Goal: Information Seeking & Learning: Learn about a topic

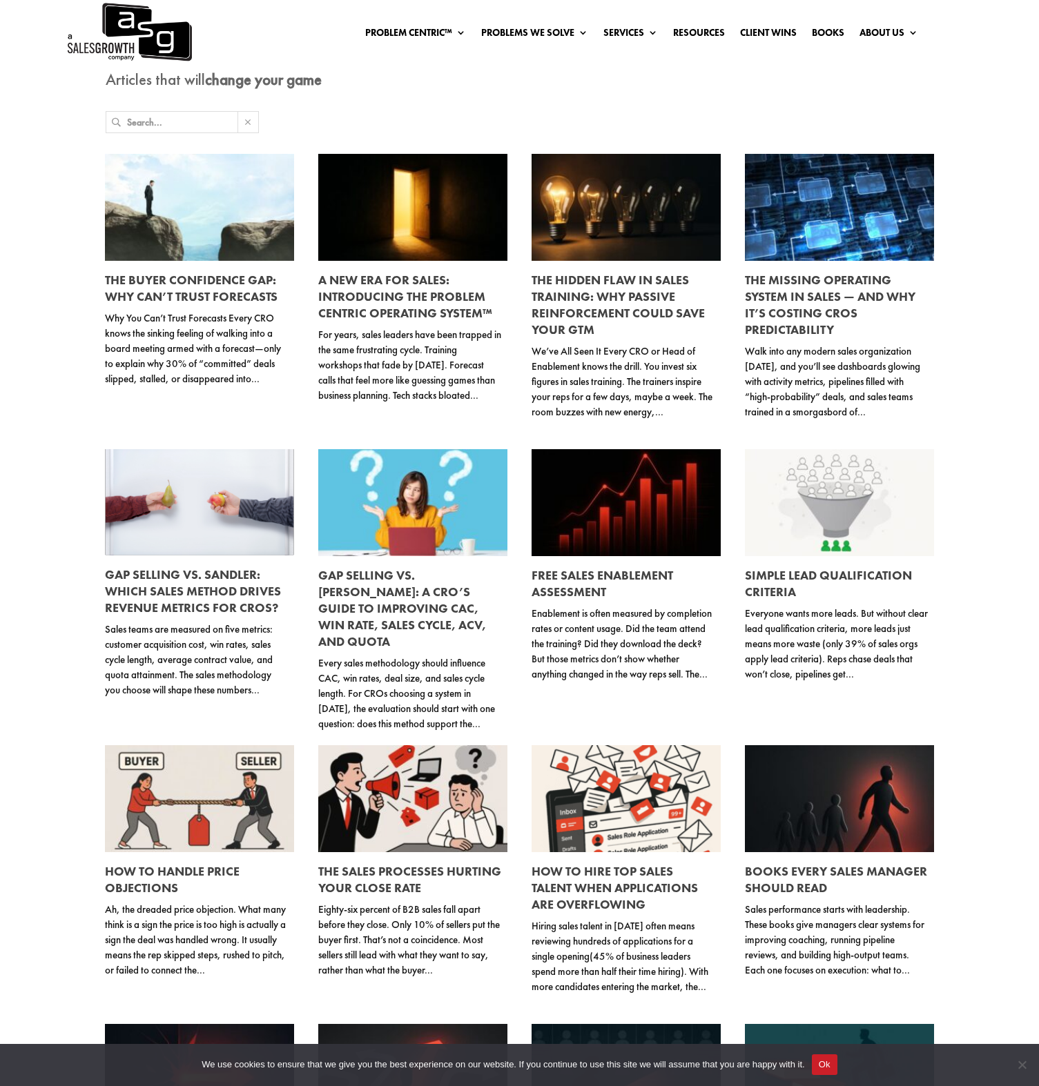
scroll to position [115, 0]
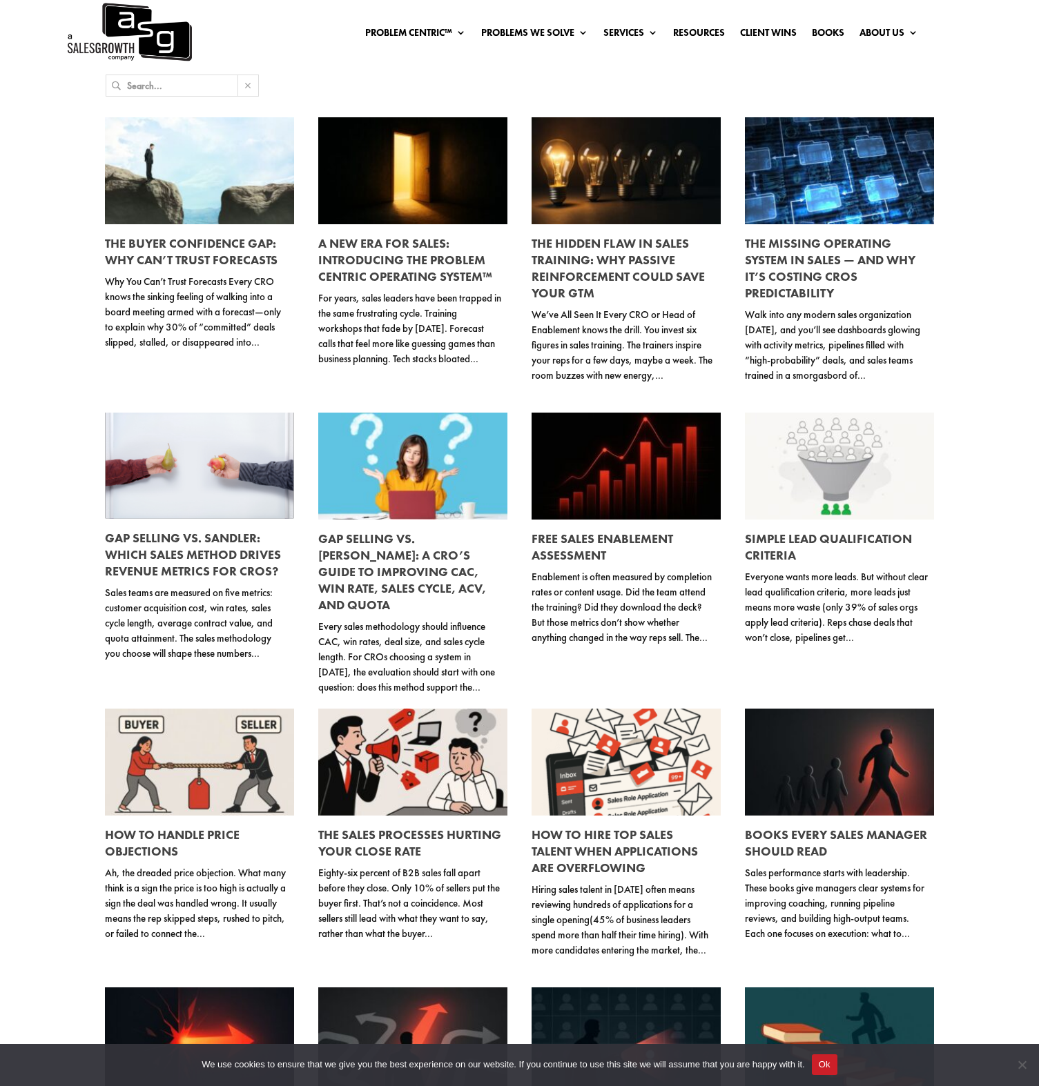
click at [841, 329] on p "Walk into any modern sales organization today, and you’ll see dashboards glowin…" at bounding box center [837, 345] width 184 height 76
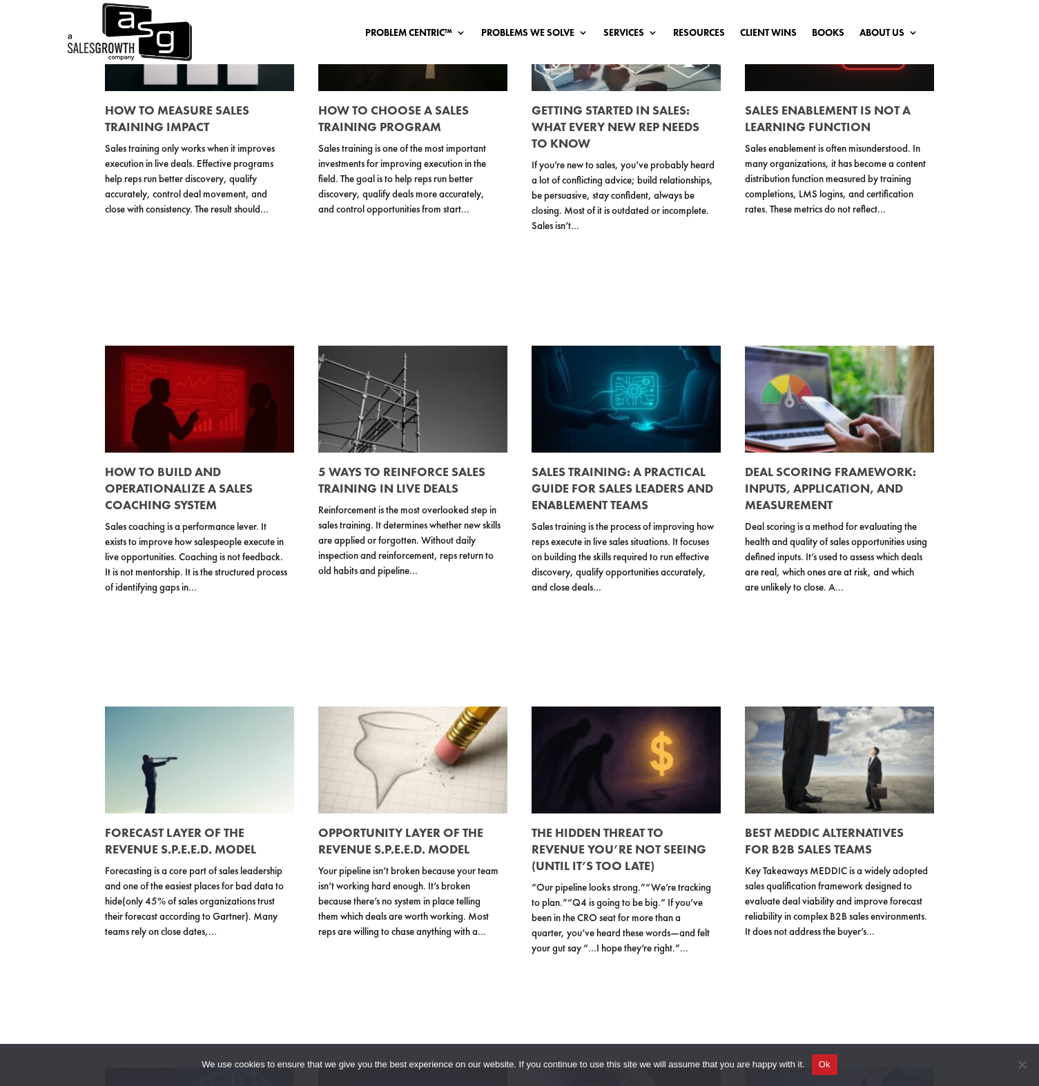
scroll to position [1821, 0]
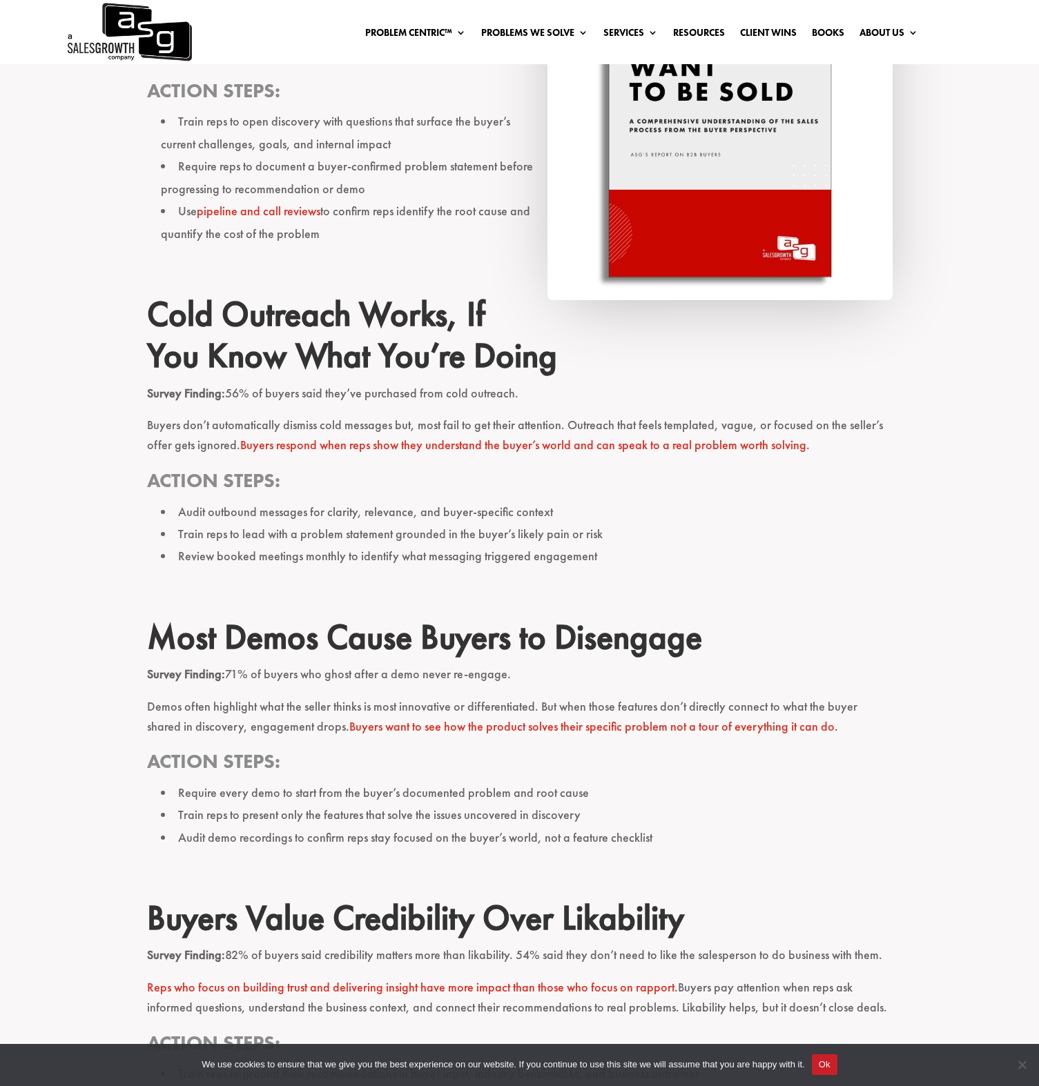
scroll to position [1137, 0]
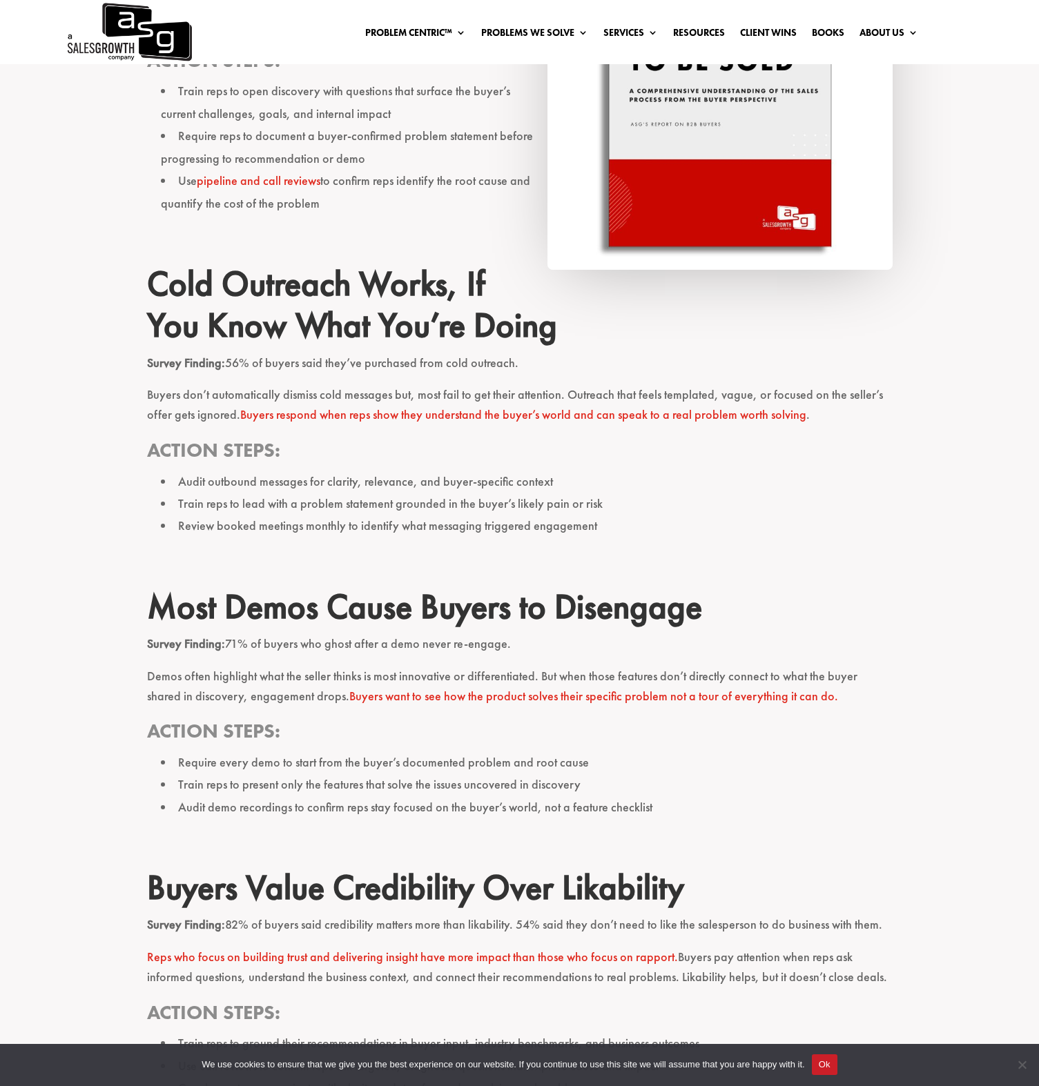
click at [834, 393] on p "Buyers don’t automatically dismiss cold messages but, most fail to get their at…" at bounding box center [519, 411] width 745 height 52
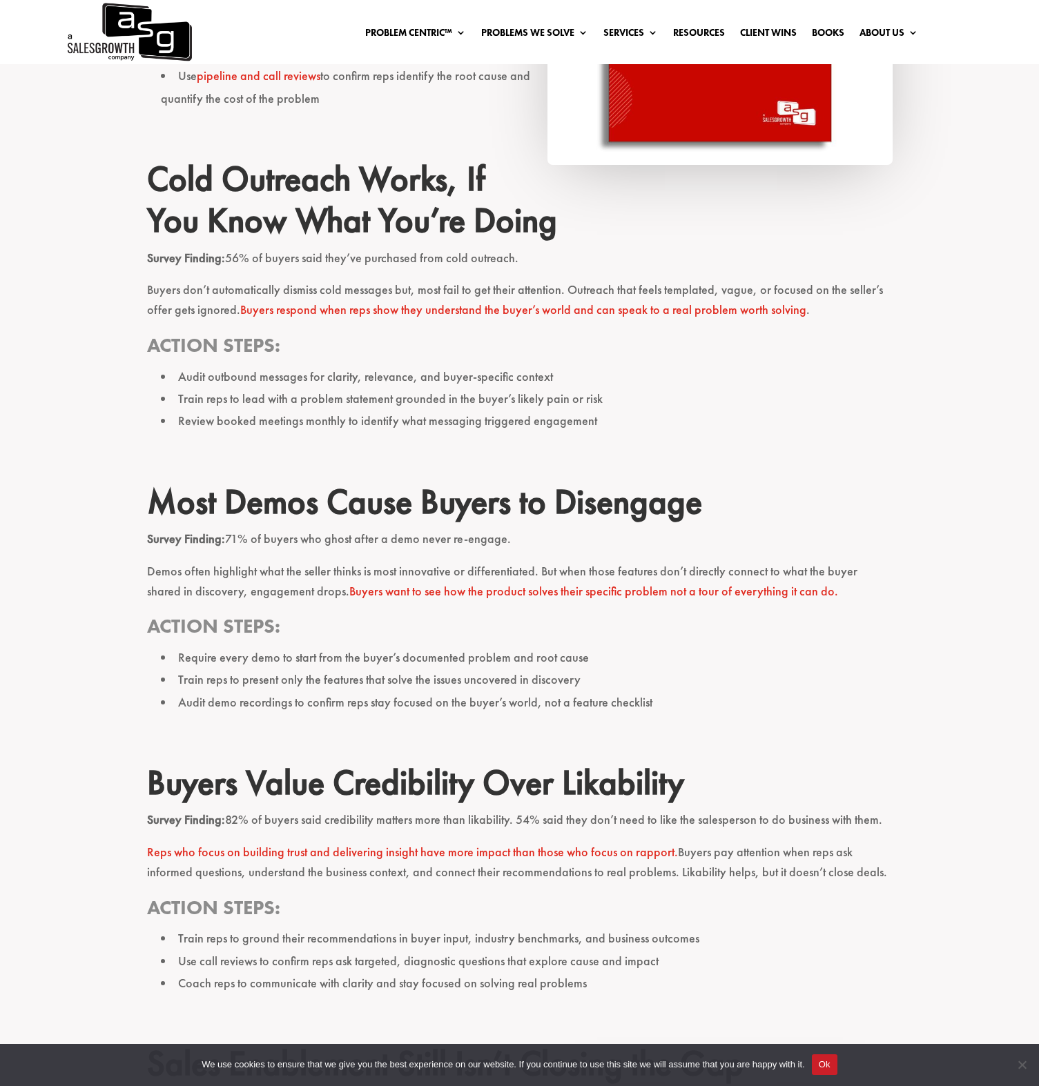
scroll to position [1319, 0]
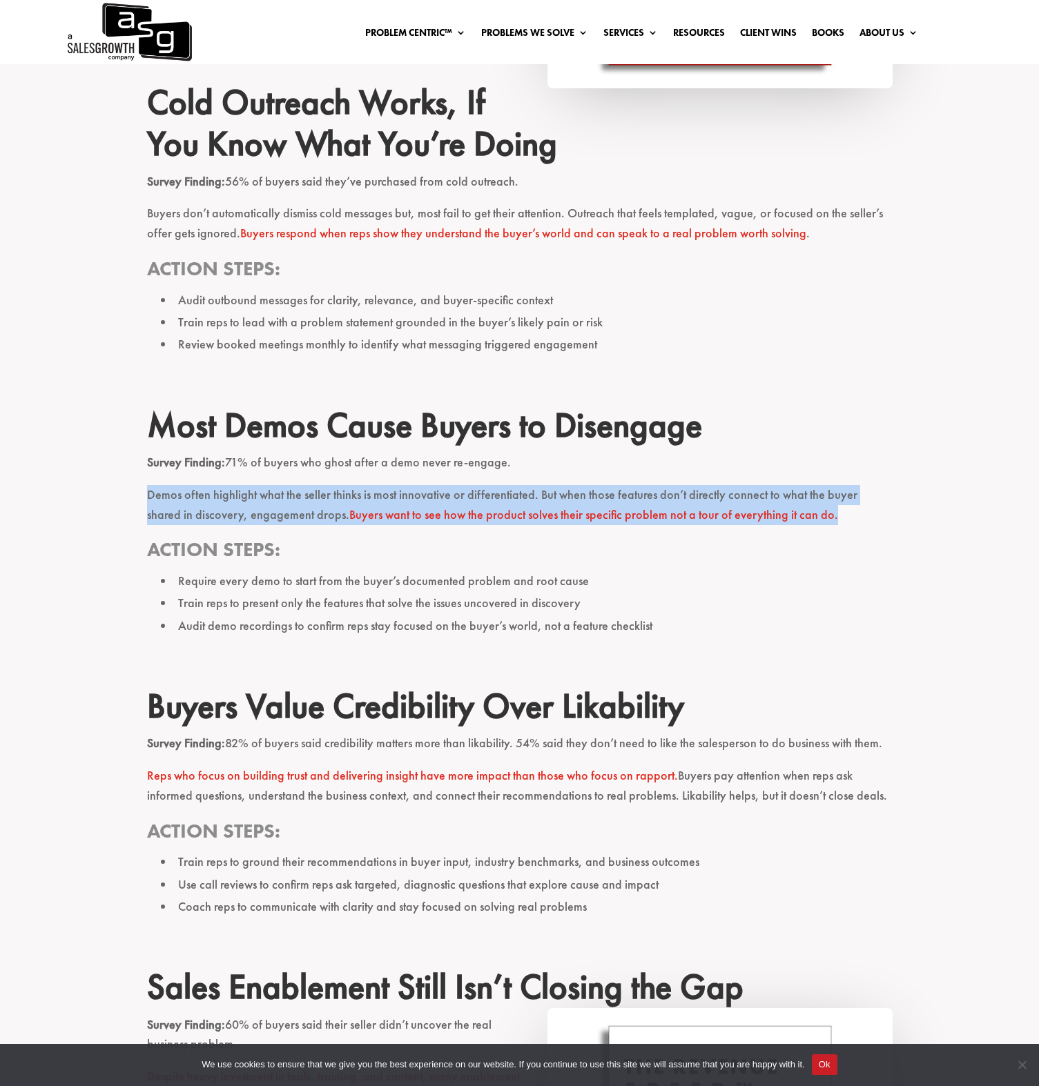
drag, startPoint x: 138, startPoint y: 498, endPoint x: 811, endPoint y: 519, distance: 673.3
click at [811, 519] on div "ASG’s 2024 buyer survey reveals critical gaps between how sales teams sell and …" at bounding box center [519, 451] width 1039 height 2563
copy p "Demos often highlight what the seller thinks is most innovative or differentiat…"
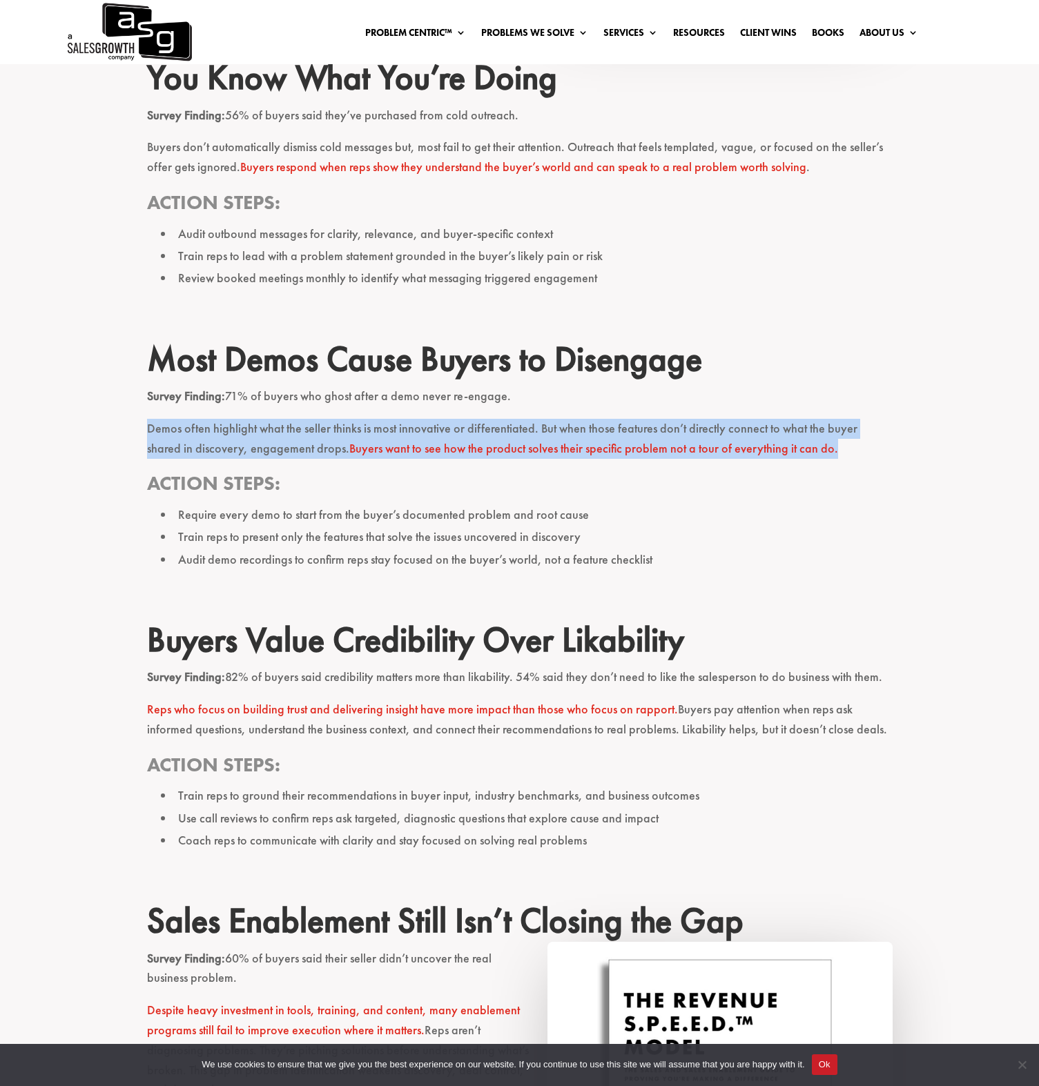
scroll to position [1510, 0]
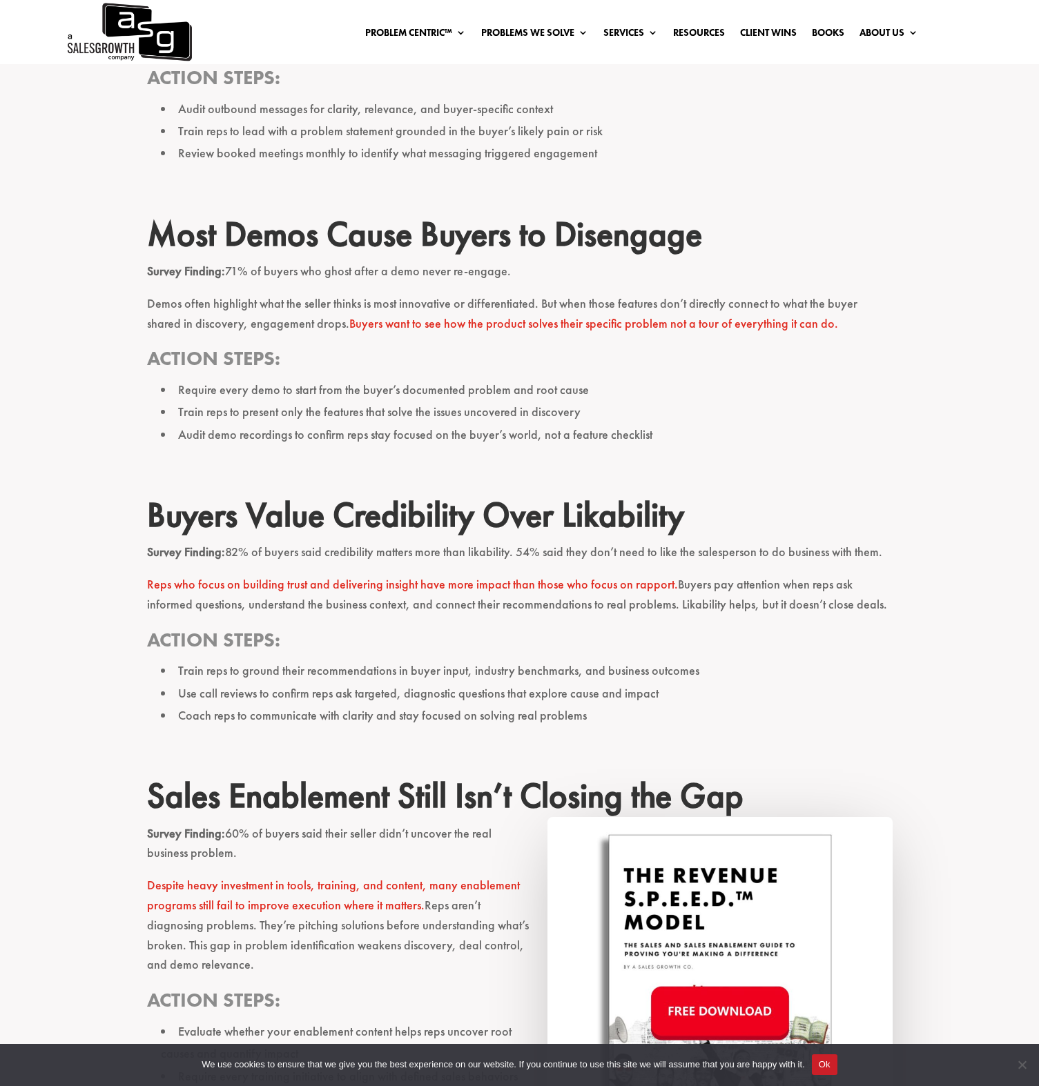
click at [326, 666] on li "Train reps to ground their recommendations in buyer input, industry benchmarks,…" at bounding box center [527, 671] width 732 height 22
click at [777, 654] on h3 "Action Steps:" at bounding box center [519, 643] width 745 height 32
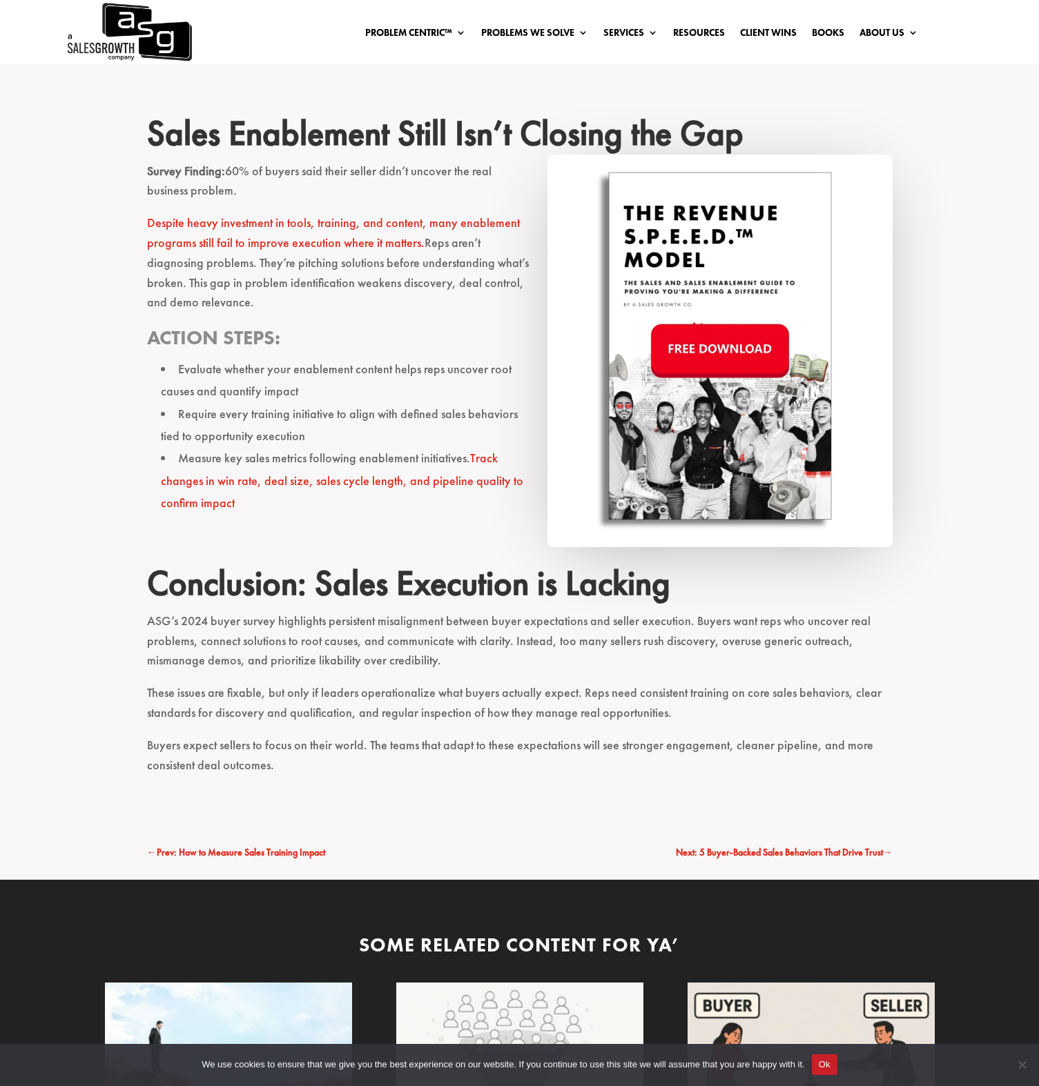
scroll to position [2178, 0]
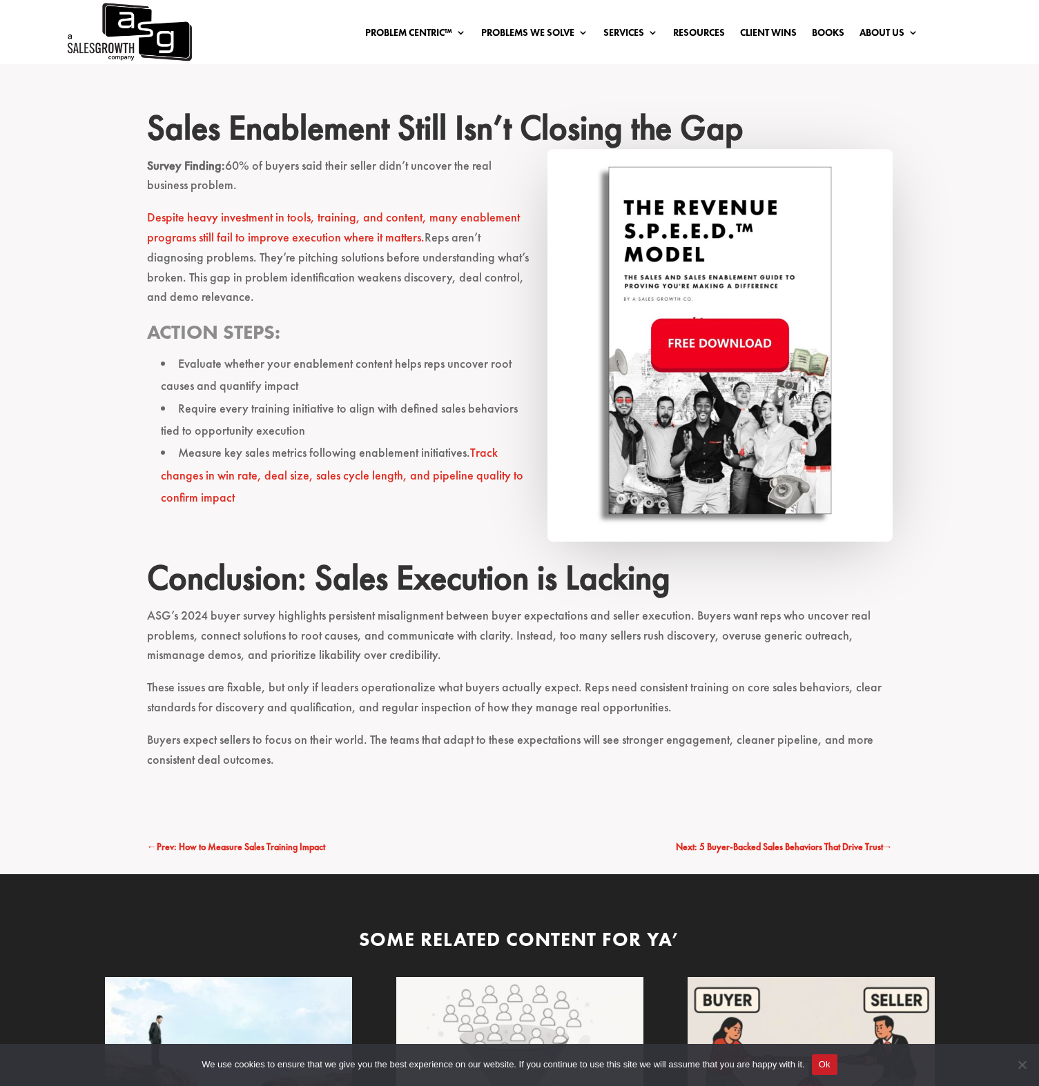
click at [438, 690] on p "These issues are fixable, but only if leaders operationalize what buyers actual…" at bounding box center [519, 704] width 745 height 52
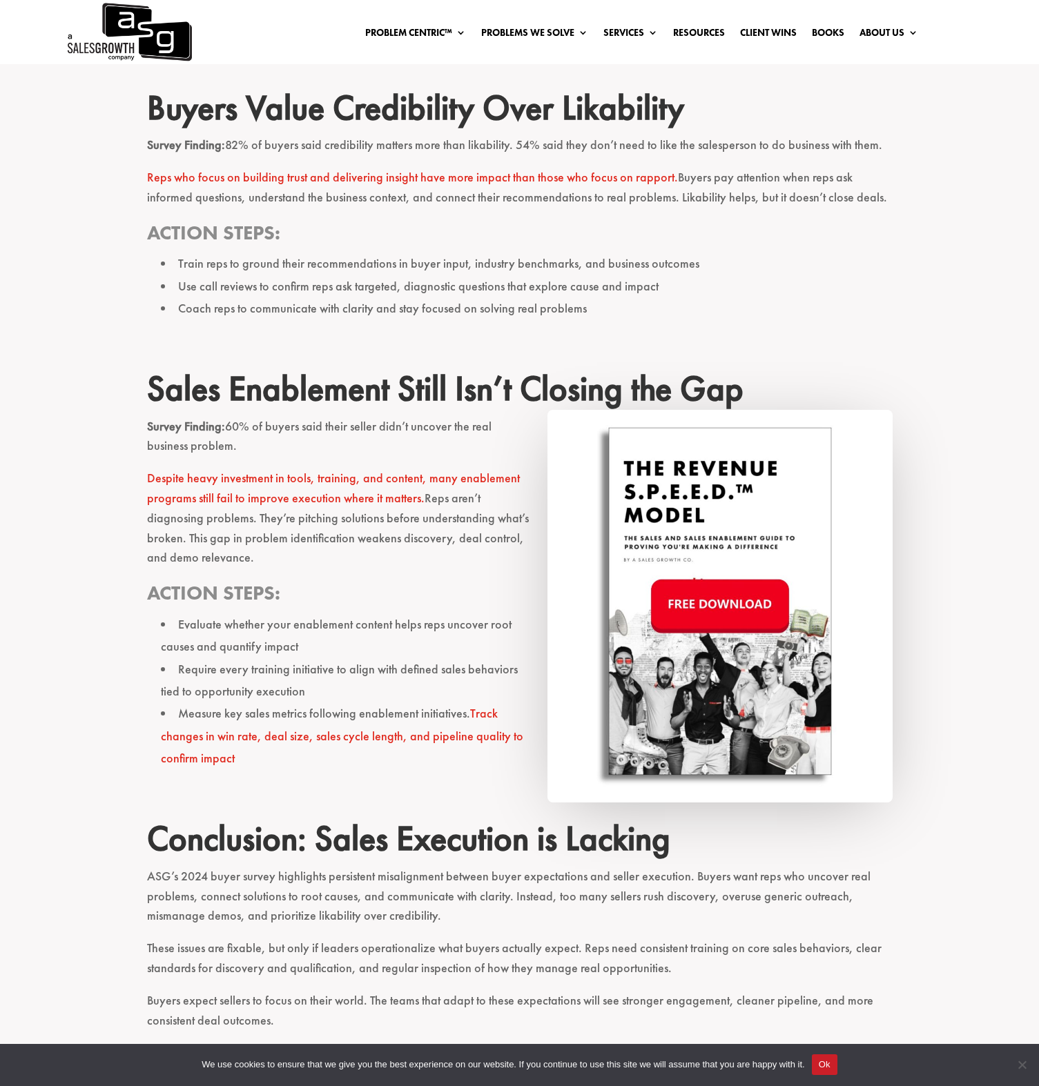
scroll to position [1835, 0]
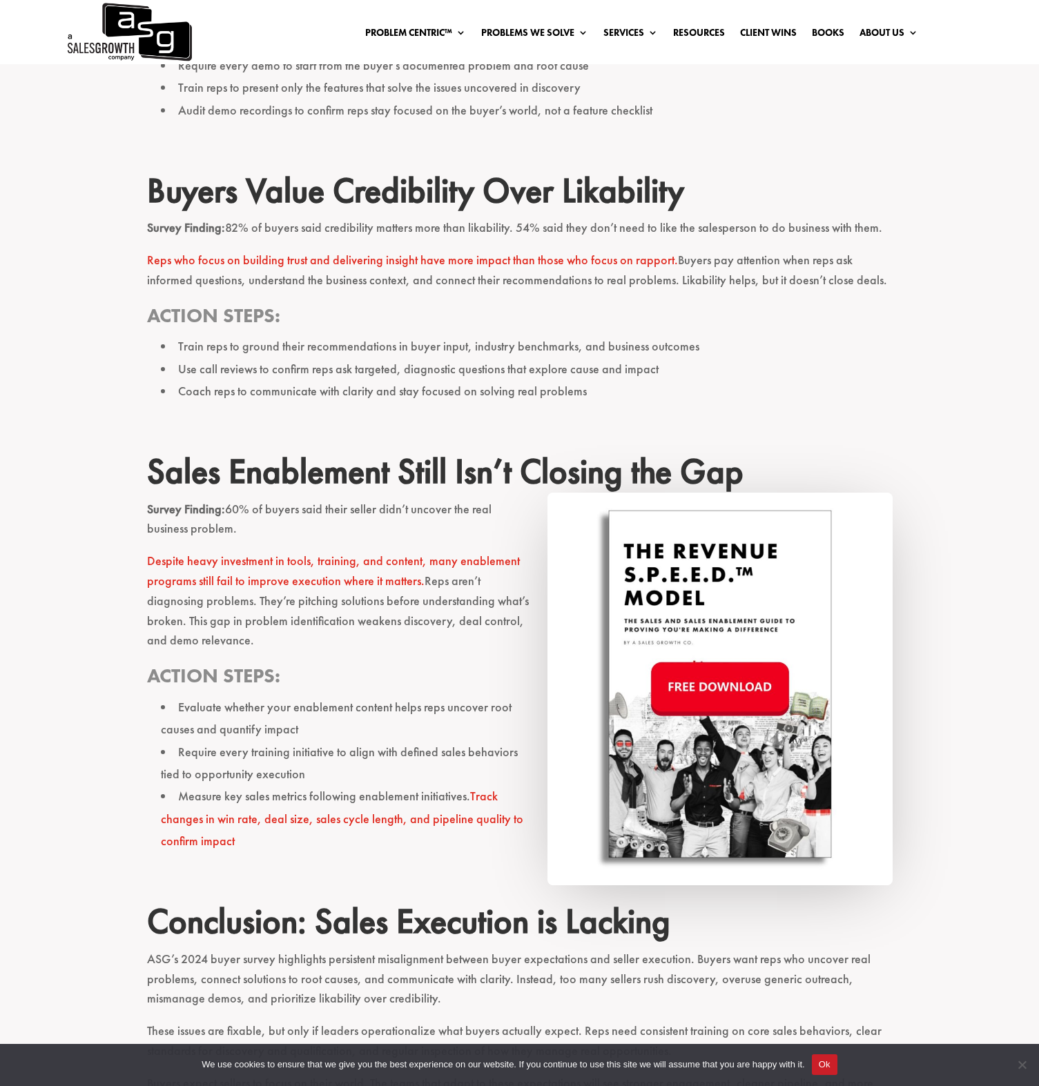
click at [801, 329] on h3 "Action Steps:" at bounding box center [519, 319] width 745 height 32
drag, startPoint x: 836, startPoint y: 310, endPoint x: 1004, endPoint y: 331, distance: 169.1
click at [837, 310] on h3 "Action Steps:" at bounding box center [519, 319] width 745 height 32
click at [312, 525] on p "Survey Finding: 60% of buyers said their seller didn’t uncover the real busines…" at bounding box center [519, 526] width 745 height 52
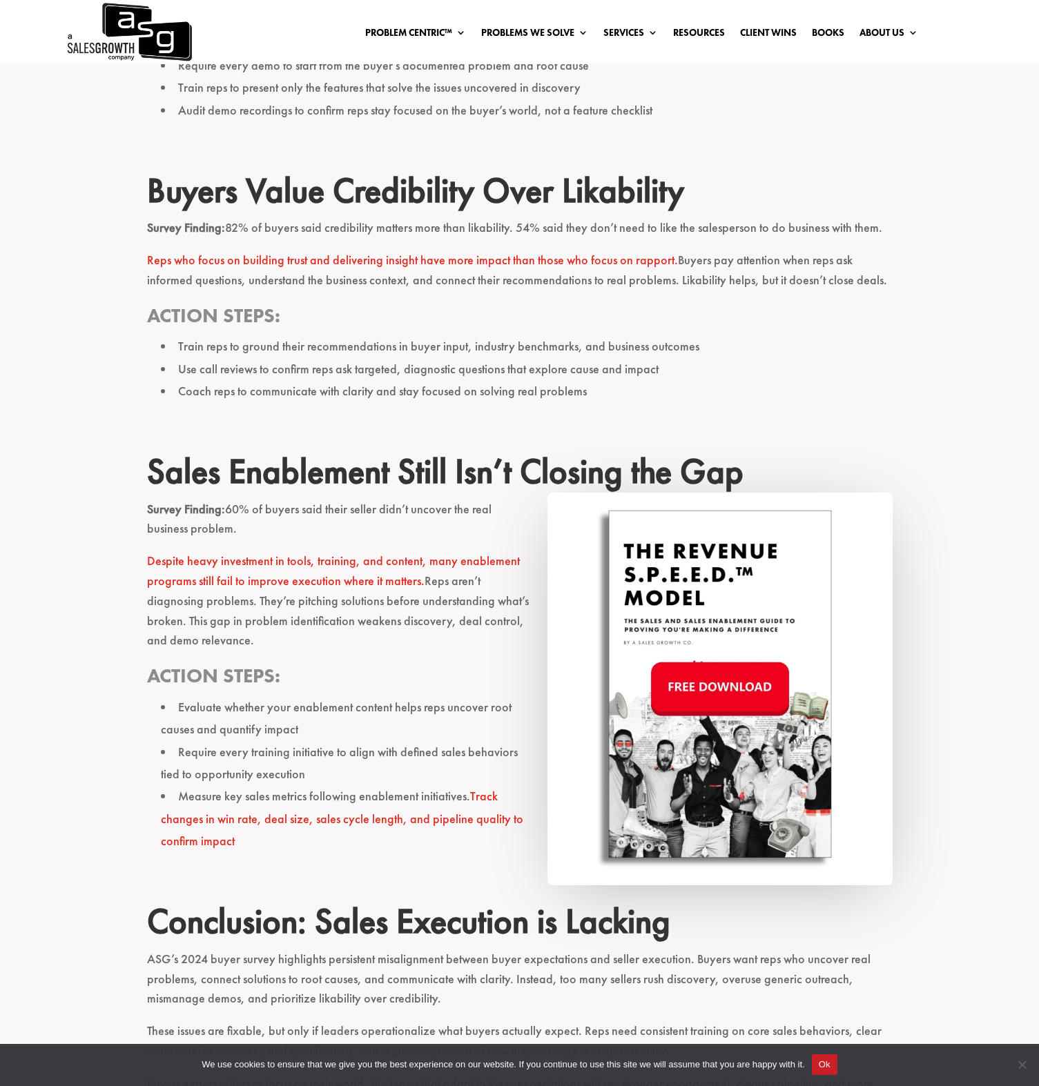
click at [309, 635] on p "Despite heavy investment in tools, training, and content, many enablement progr…" at bounding box center [519, 607] width 745 height 112
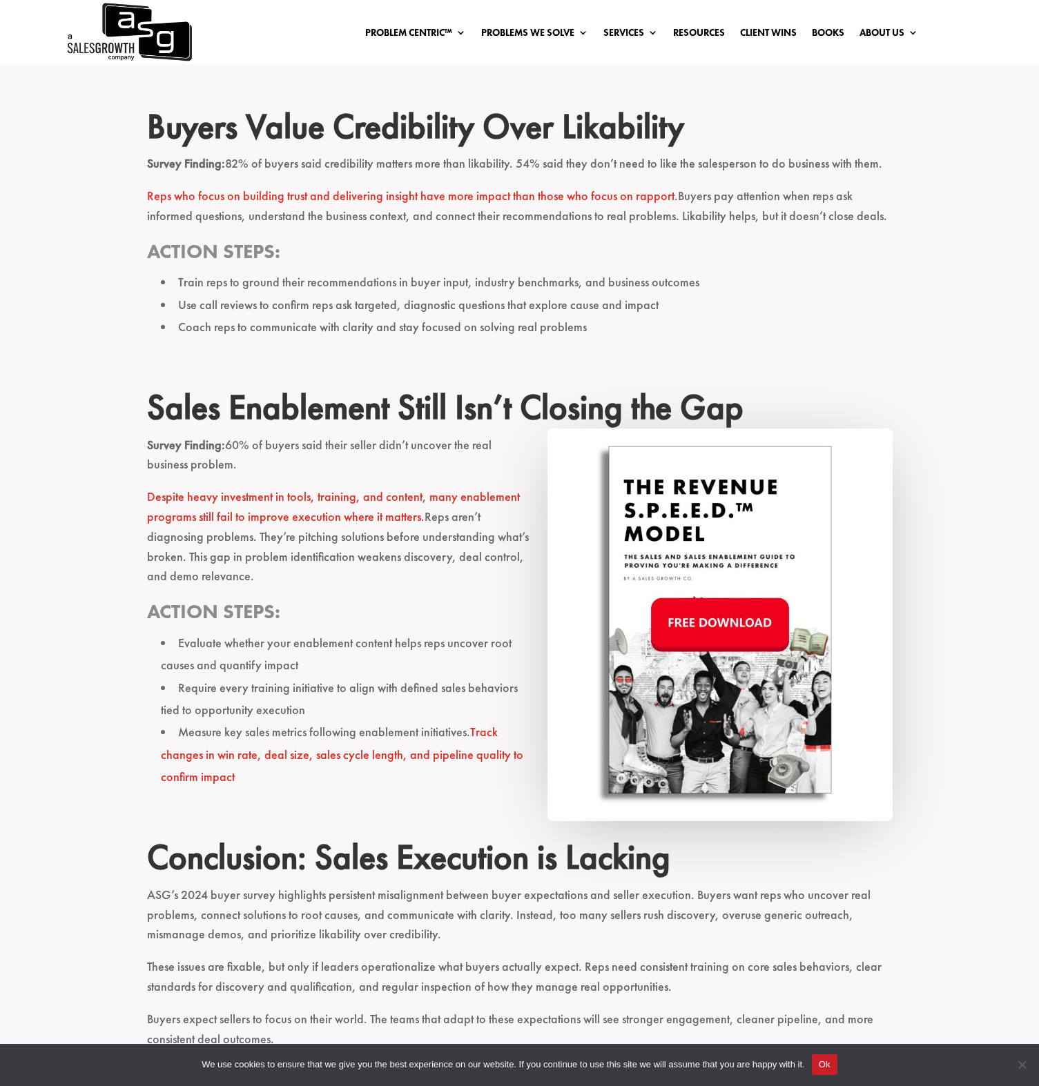
scroll to position [1907, 0]
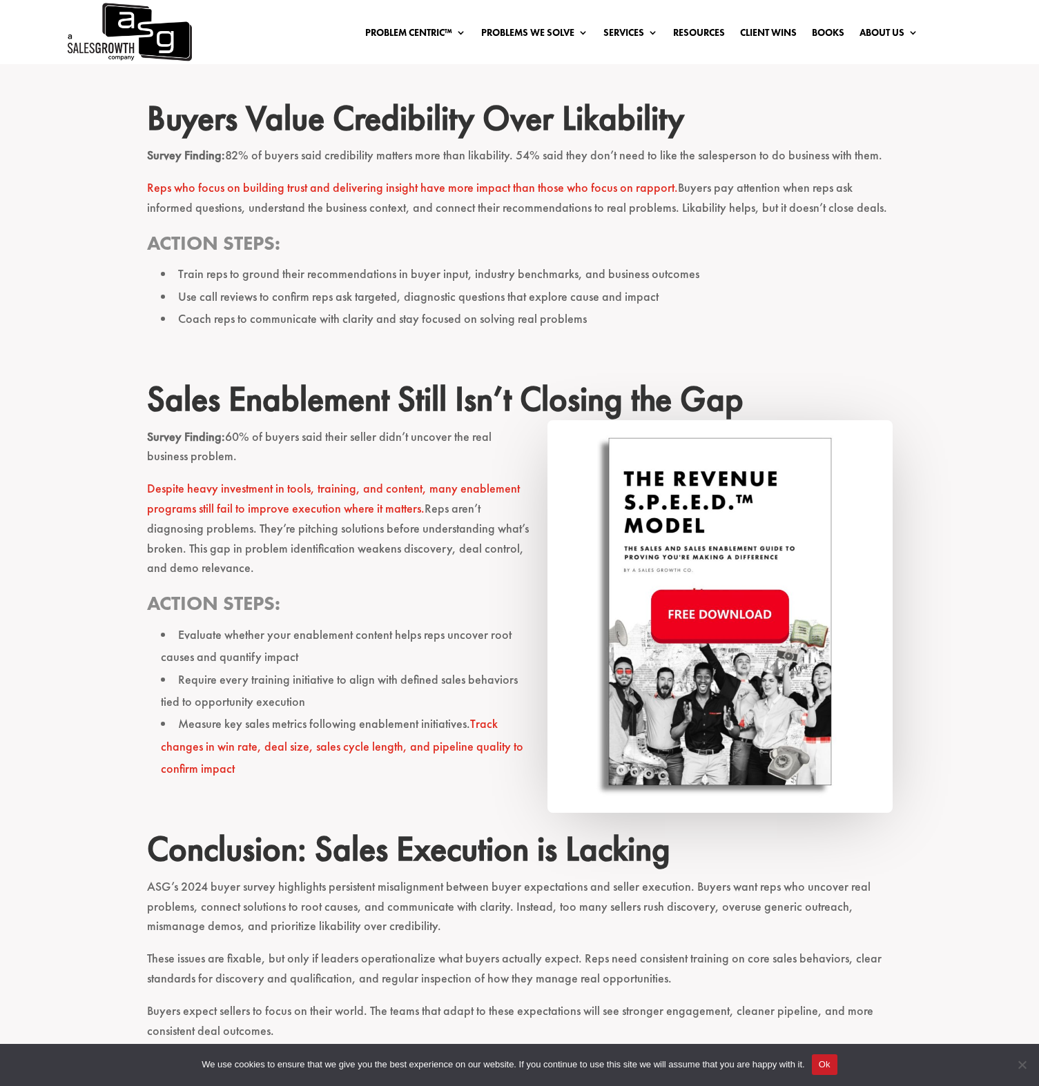
click at [309, 635] on li "Evaluate whether your enablement content helps reps uncover root causes and qua…" at bounding box center [527, 646] width 732 height 45
click at [460, 631] on li "Evaluate whether your enablement content helps reps uncover root causes and qua…" at bounding box center [527, 646] width 732 height 45
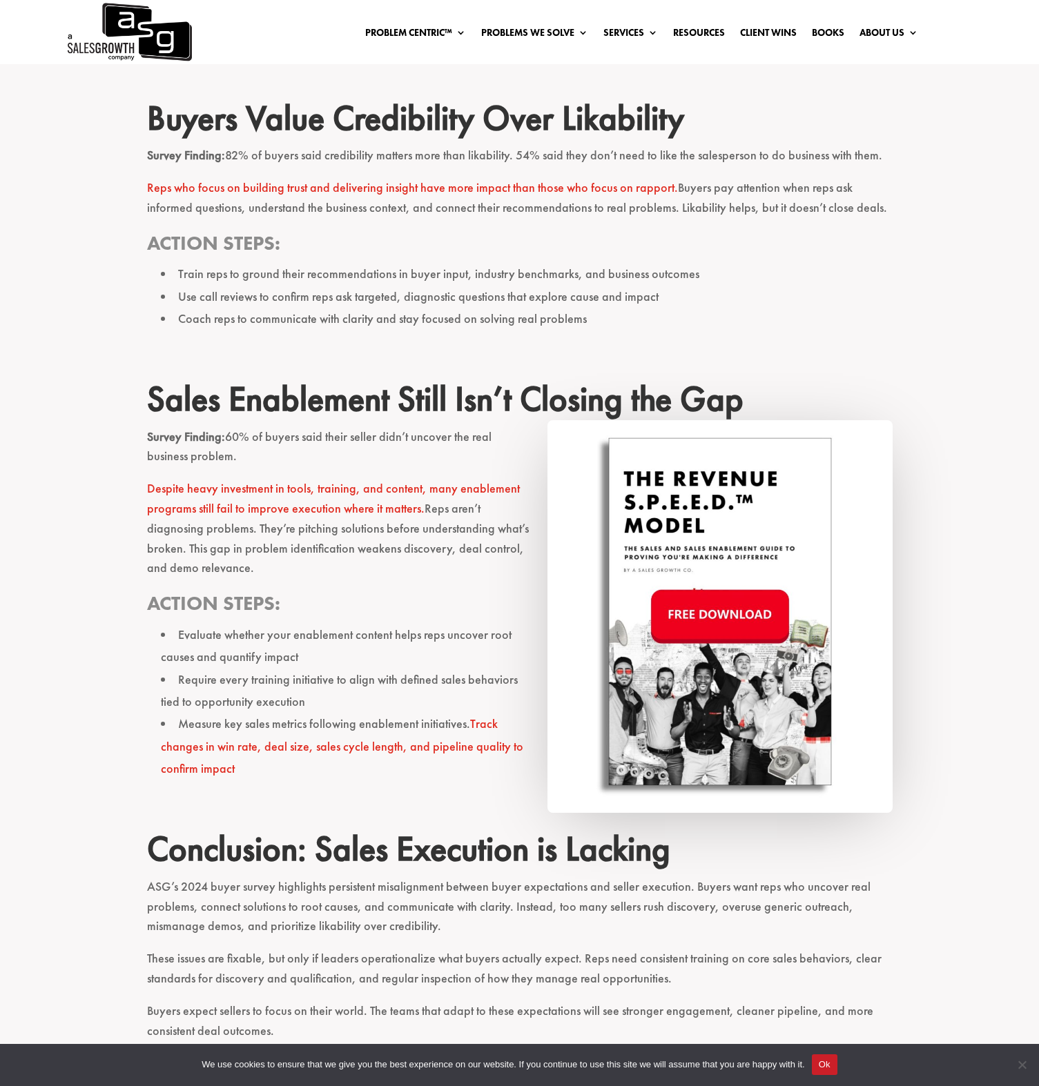
click at [460, 631] on li "Evaluate whether your enablement content helps reps uncover root causes and qua…" at bounding box center [527, 646] width 732 height 45
click at [433, 675] on li "Require every training initiative to align with defined sales behaviors tied to…" at bounding box center [527, 691] width 732 height 45
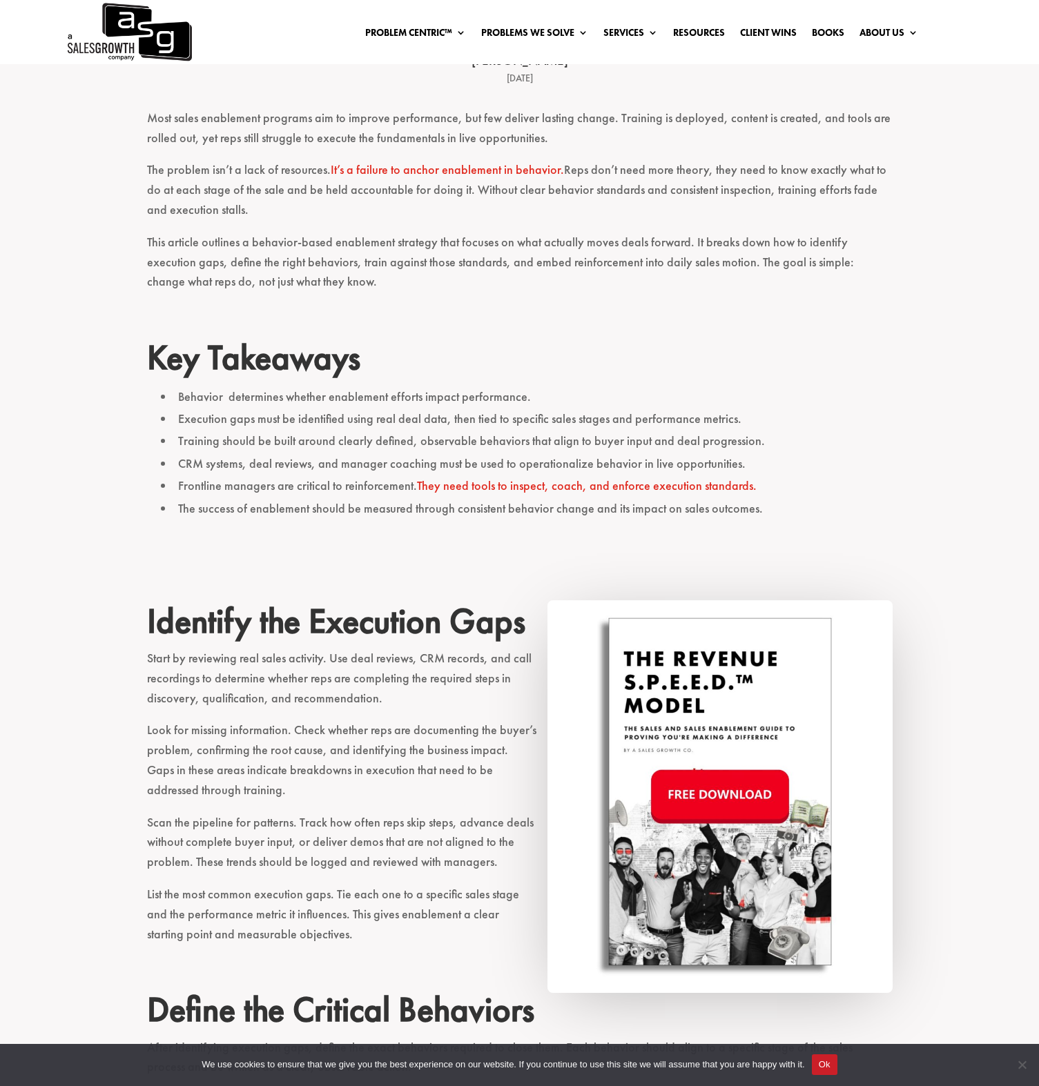
scroll to position [427, 0]
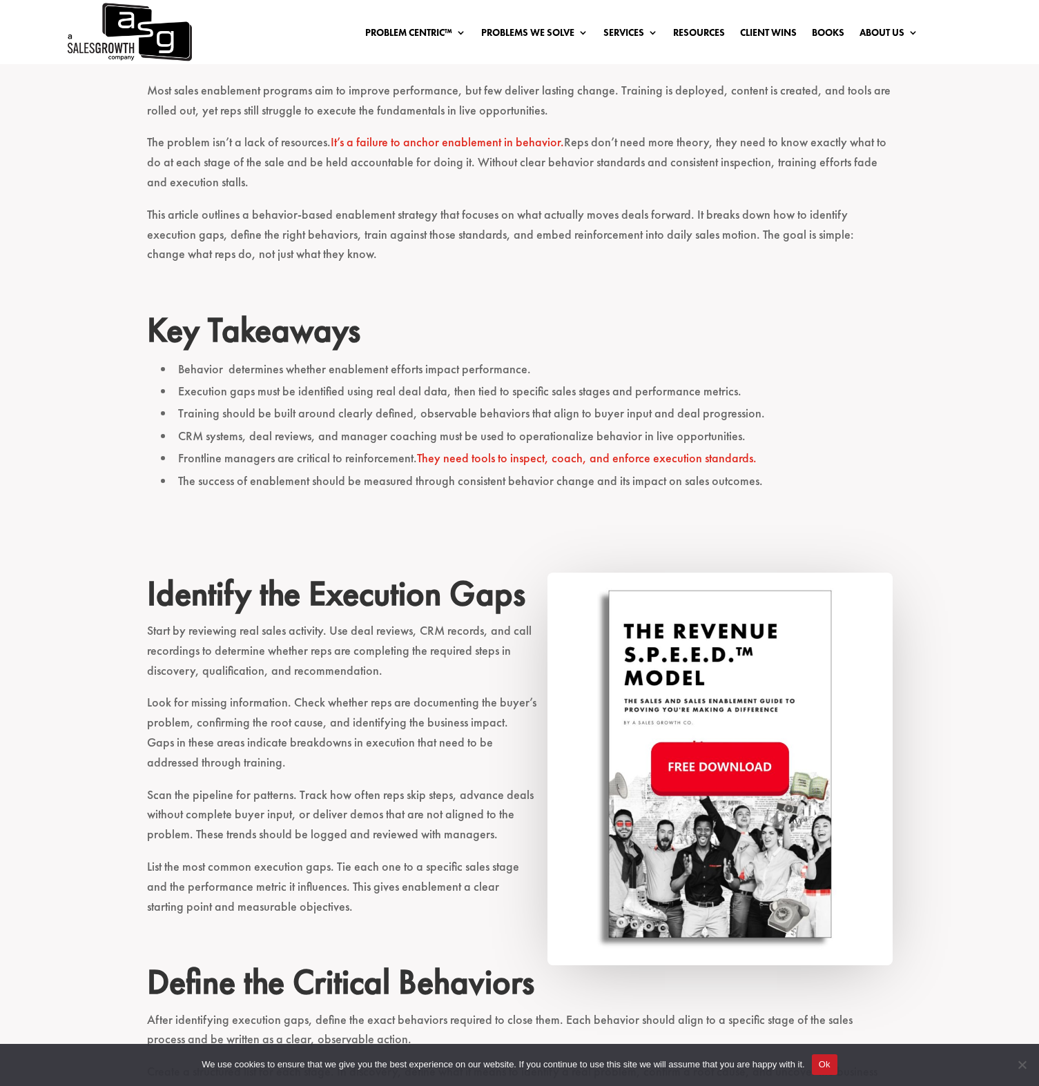
click at [284, 532] on p at bounding box center [519, 524] width 745 height 32
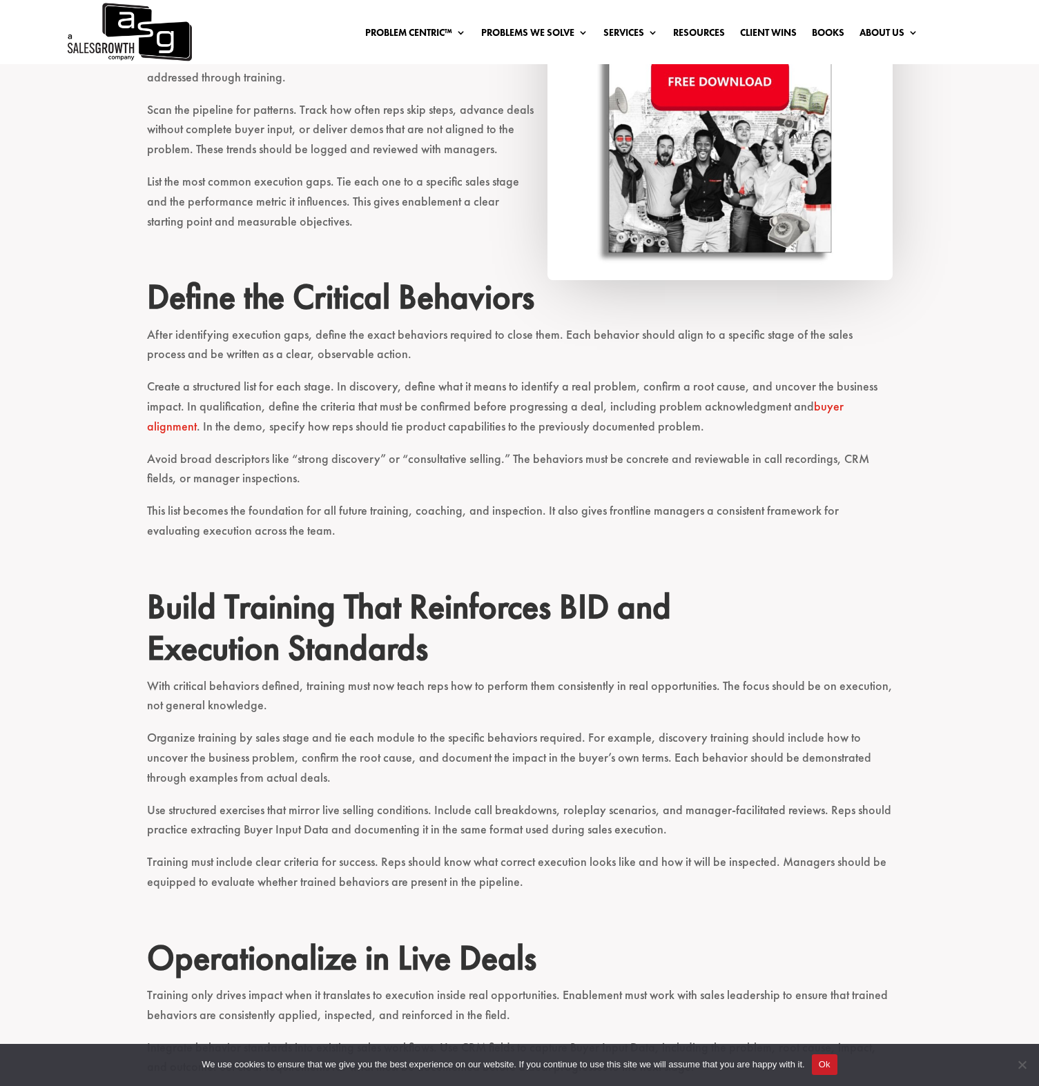
scroll to position [1173, 0]
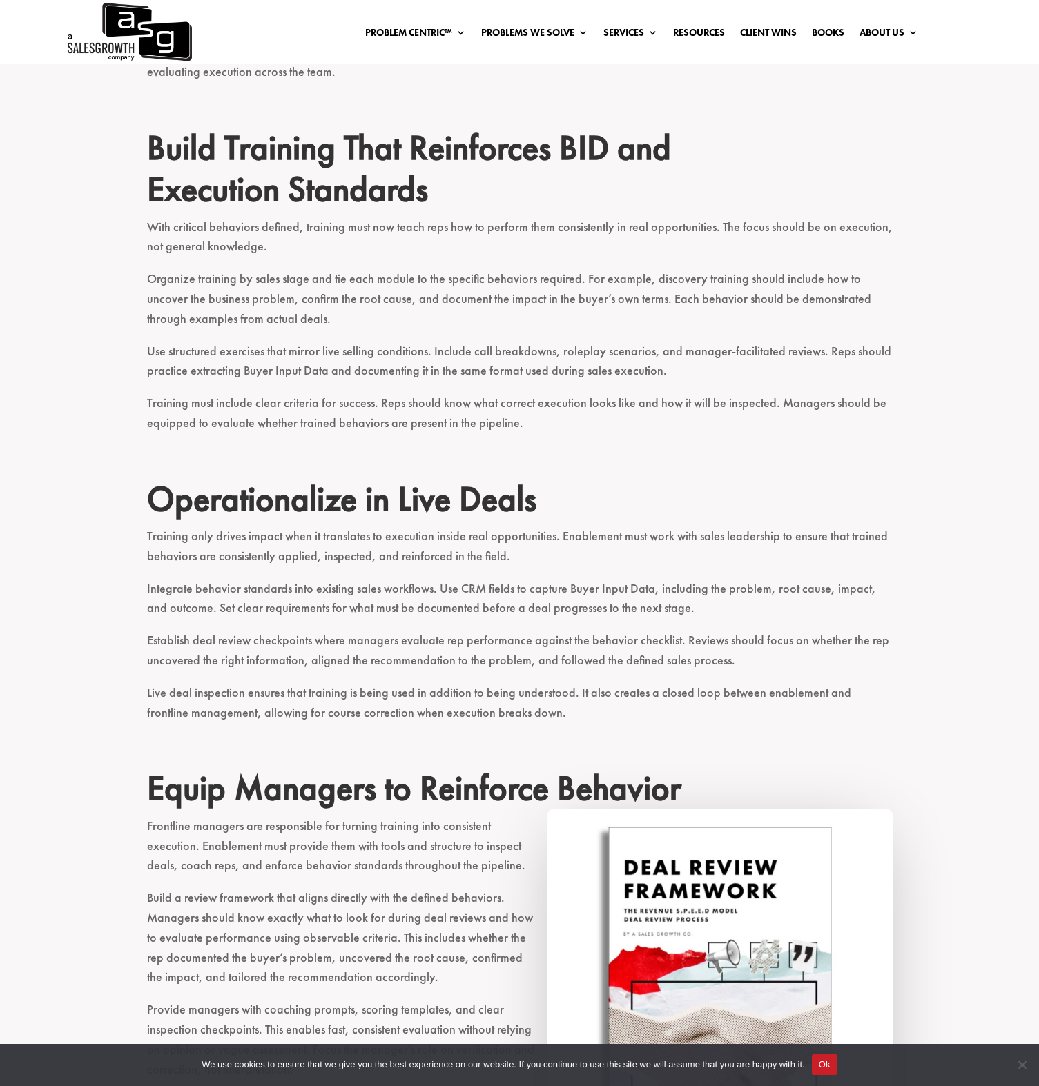
click at [324, 366] on p "Use structured exercises that mirror live selling conditions. Include call brea…" at bounding box center [519, 368] width 745 height 52
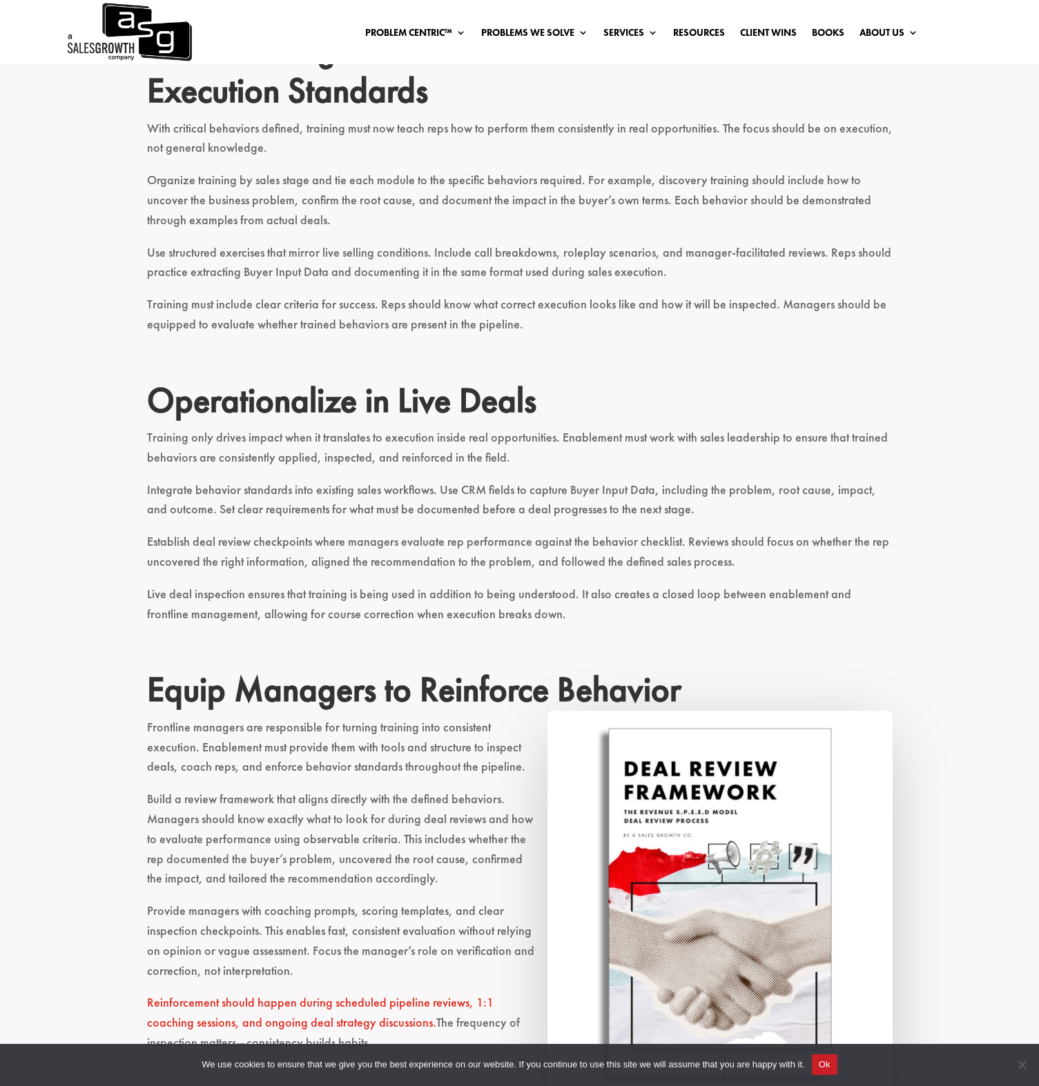
scroll to position [1693, 0]
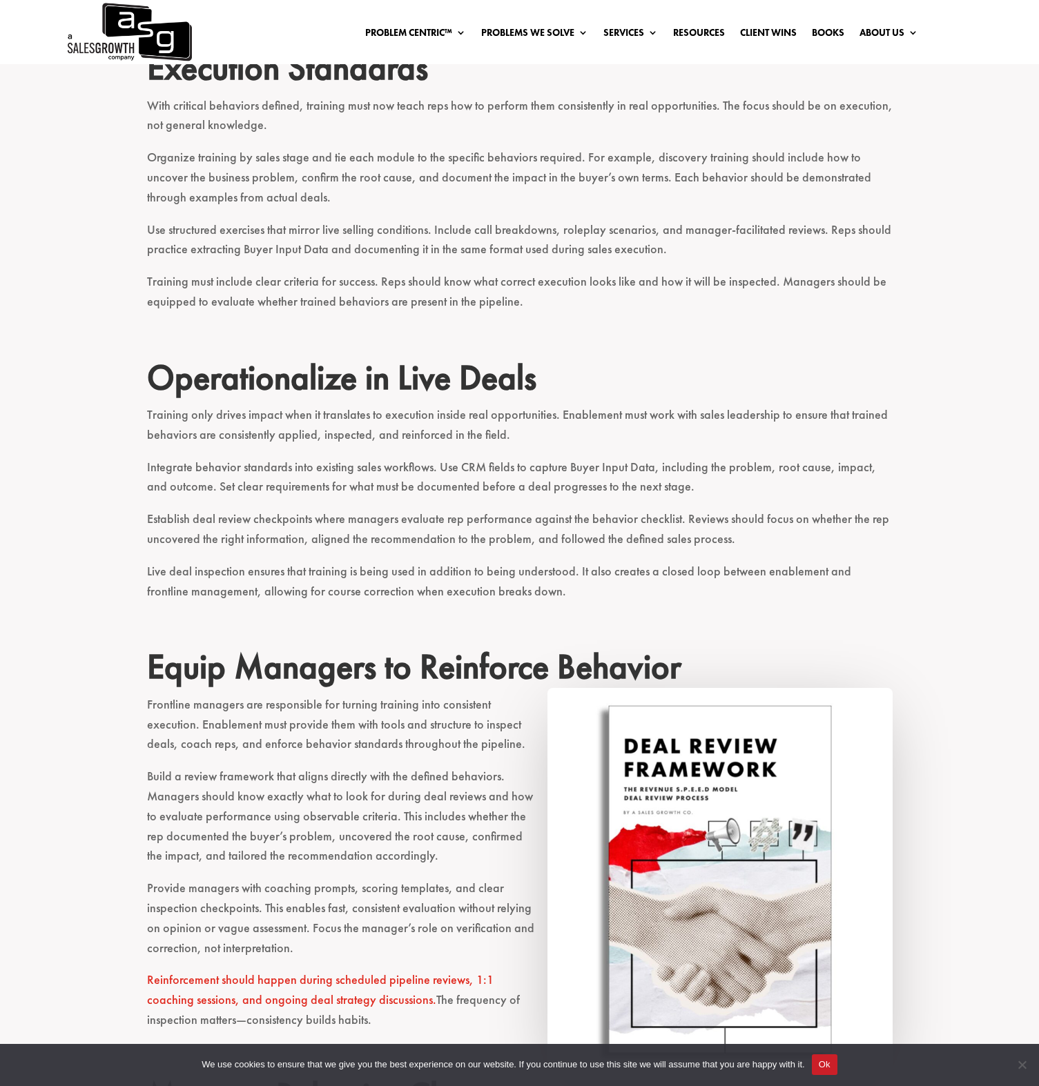
click at [323, 366] on h2 "Operationalize in Live Deals" at bounding box center [519, 381] width 745 height 48
